Goal: Task Accomplishment & Management: Manage account settings

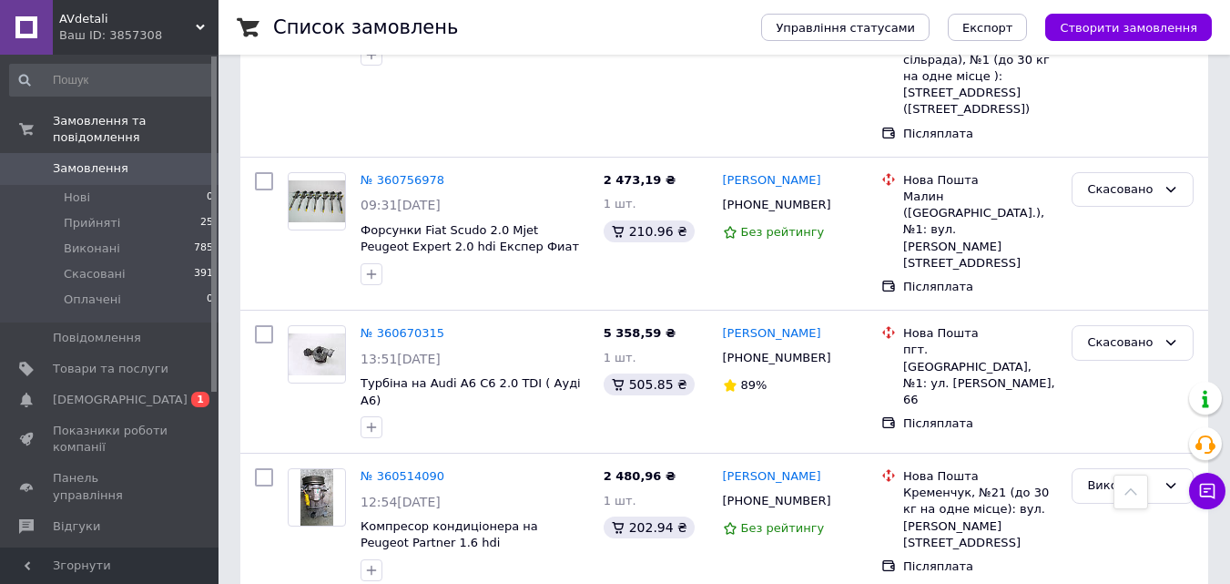
scroll to position [2580, 0]
